Goal: Check status: Check status

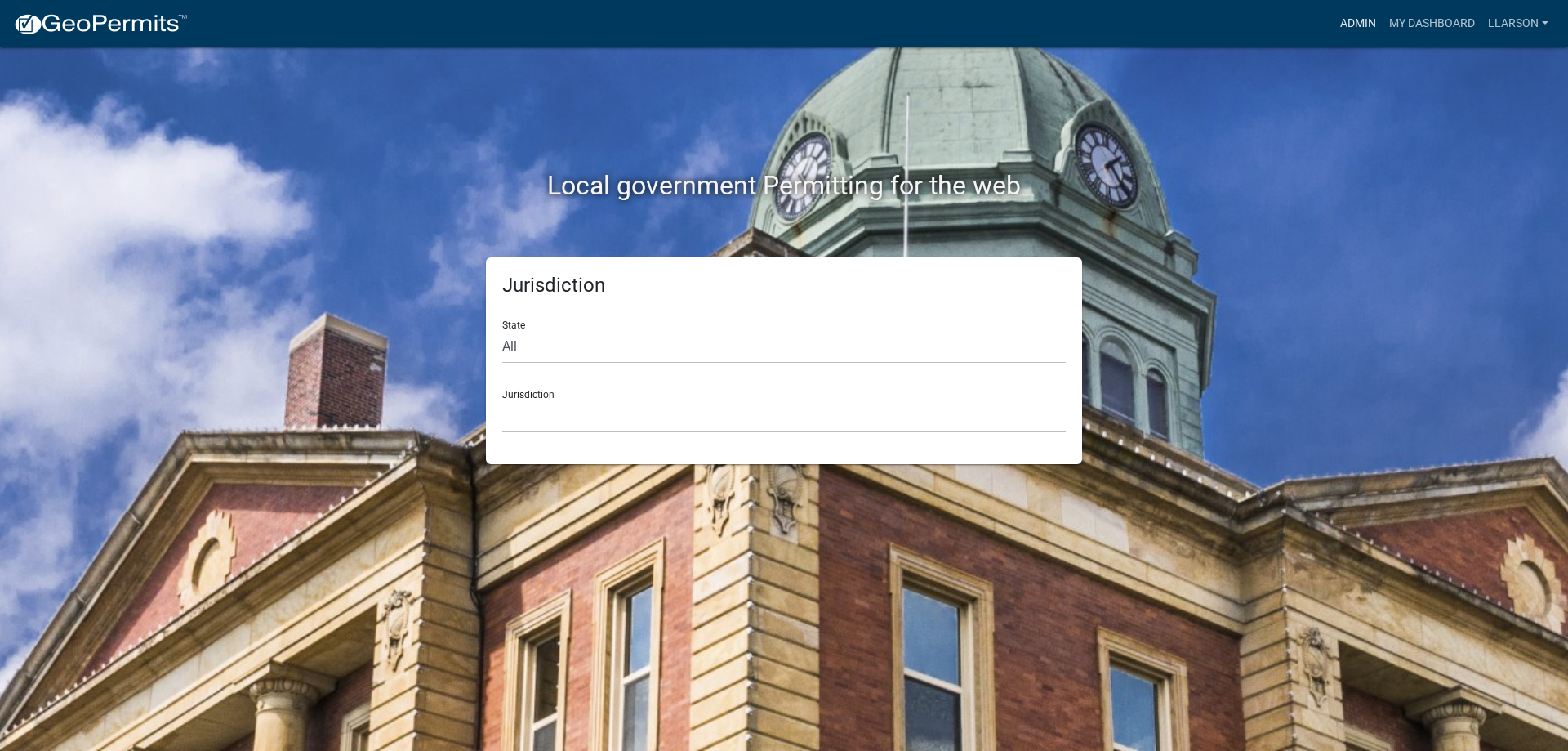
click at [1345, 15] on link "Admin" at bounding box center [1358, 23] width 49 height 31
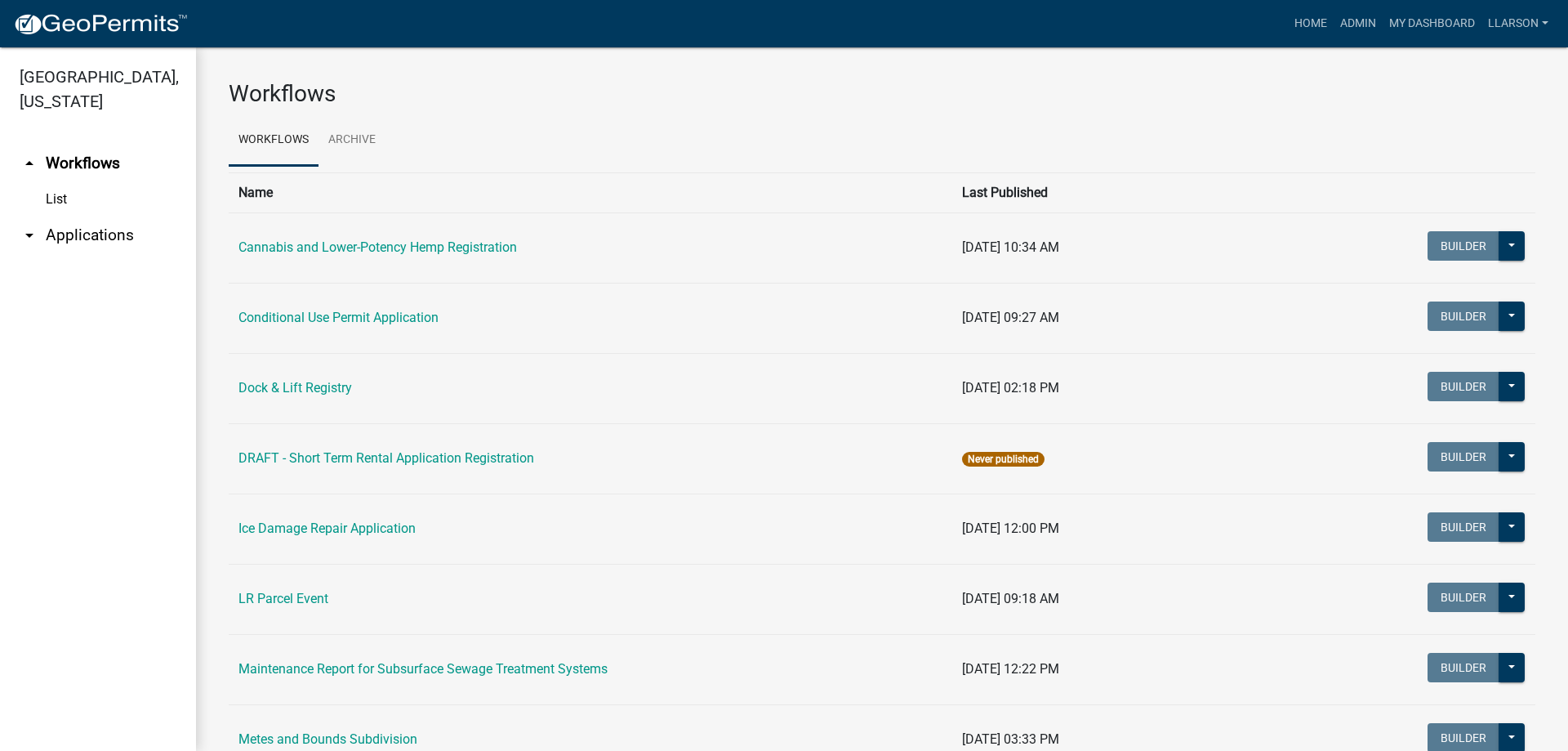
click at [127, 229] on link "arrow_drop_down Applications" at bounding box center [98, 235] width 196 height 39
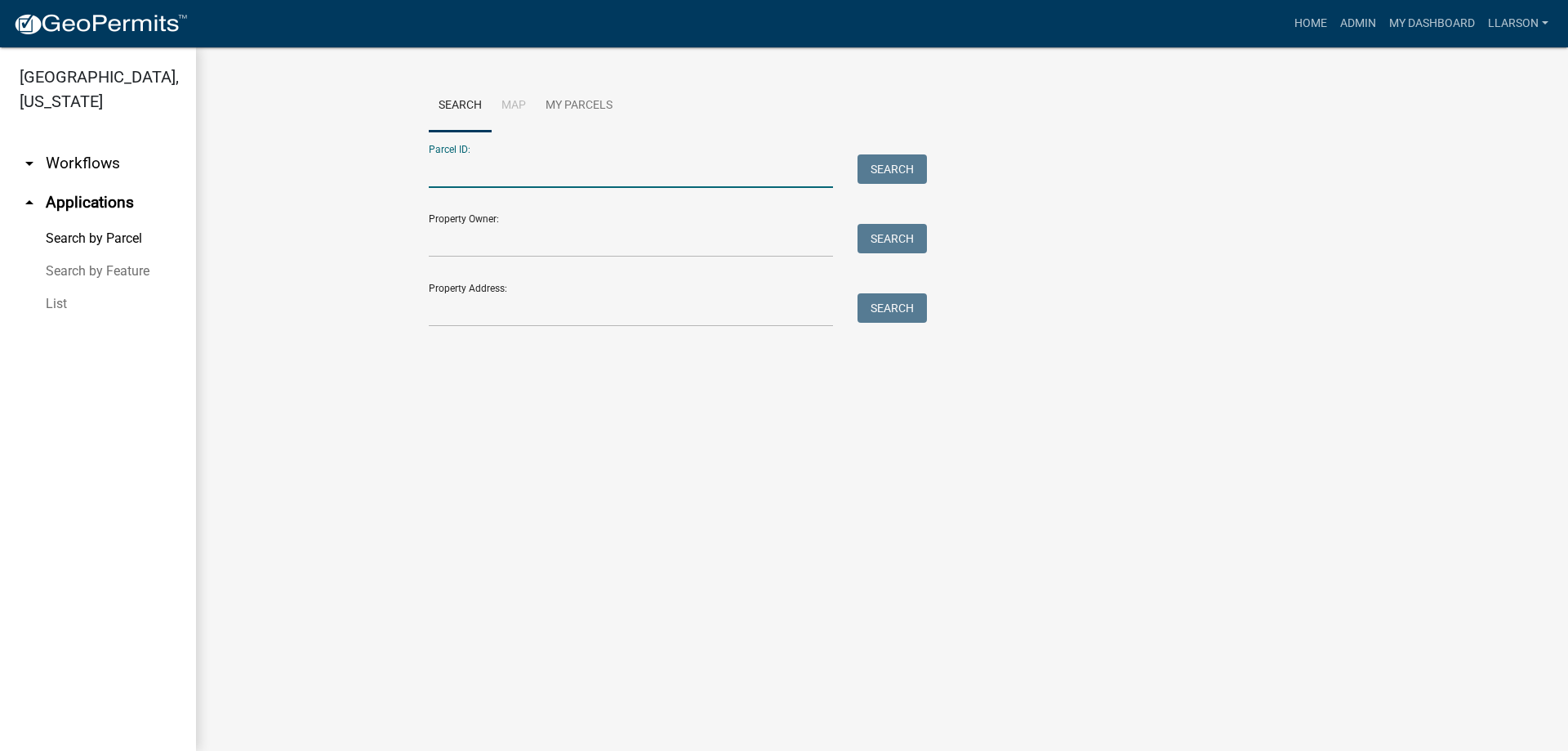
click at [503, 175] on input "Parcel ID:" at bounding box center [630, 171] width 404 height 34
type input "83000990059000"
click at [899, 165] on button "Search" at bounding box center [893, 169] width 70 height 29
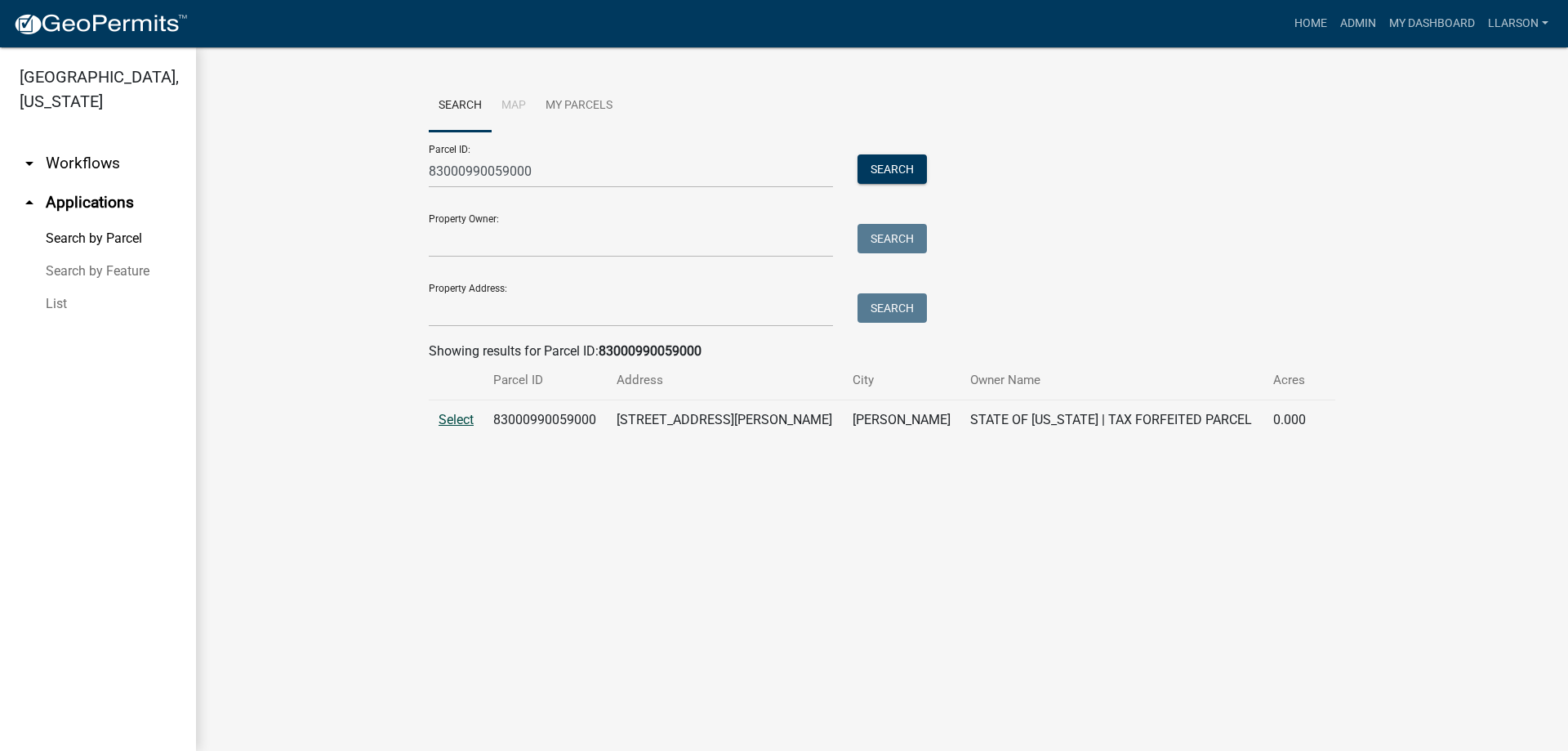
click at [450, 424] on span "Select" at bounding box center [456, 420] width 35 height 16
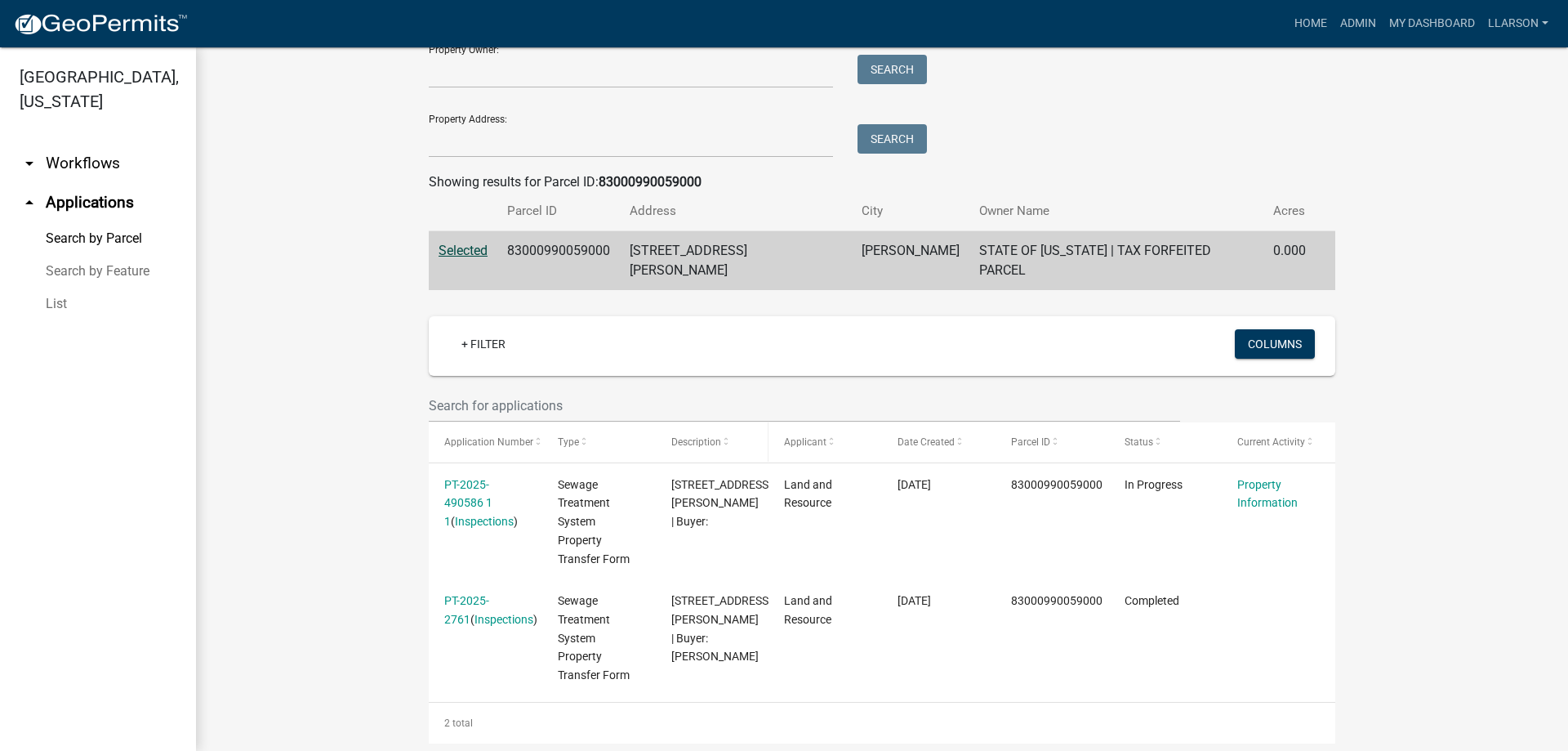
scroll to position [174, 0]
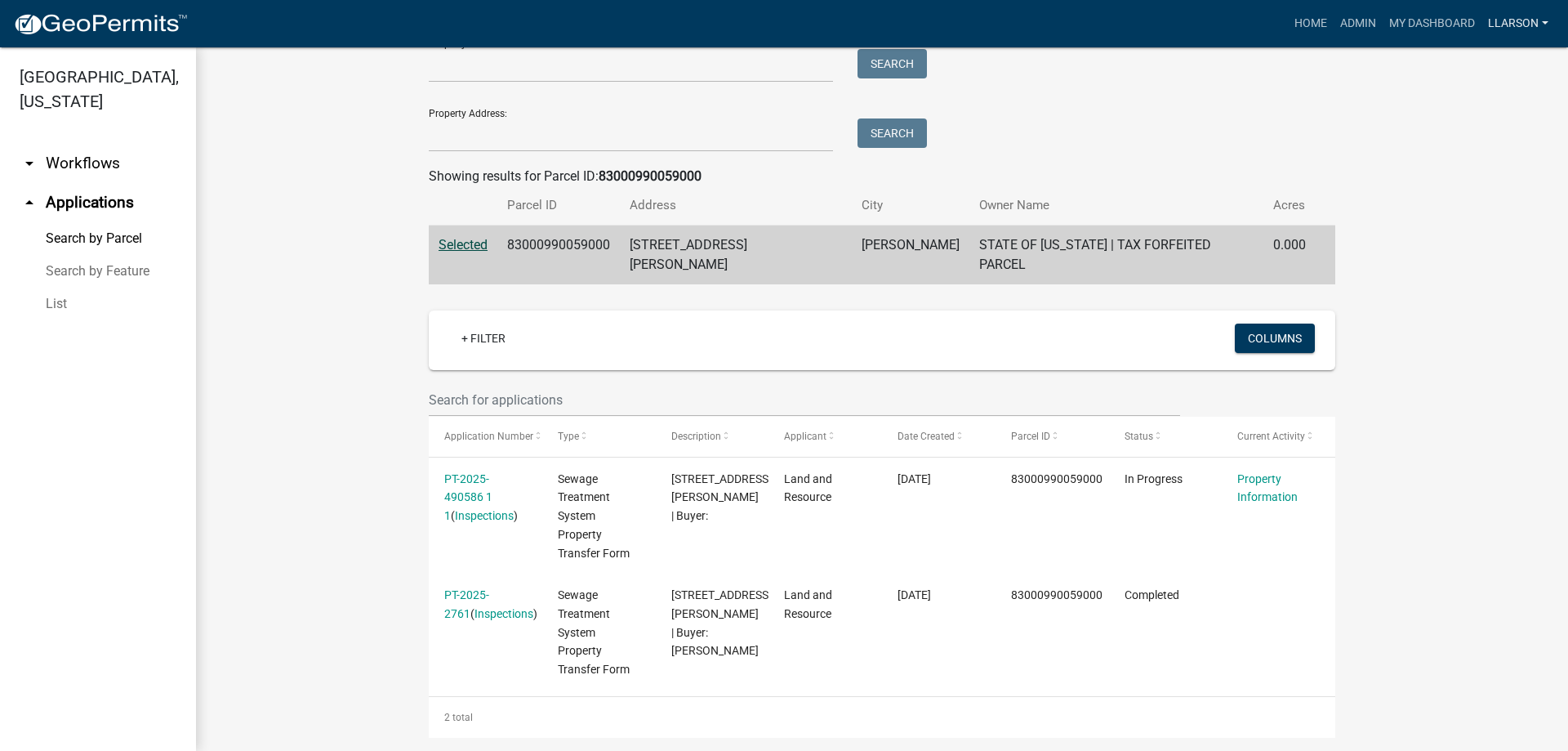
click at [1521, 16] on link "llarson" at bounding box center [1519, 23] width 74 height 31
click at [1458, 173] on link "Logout" at bounding box center [1490, 159] width 131 height 39
